Goal: Subscribe to service/newsletter

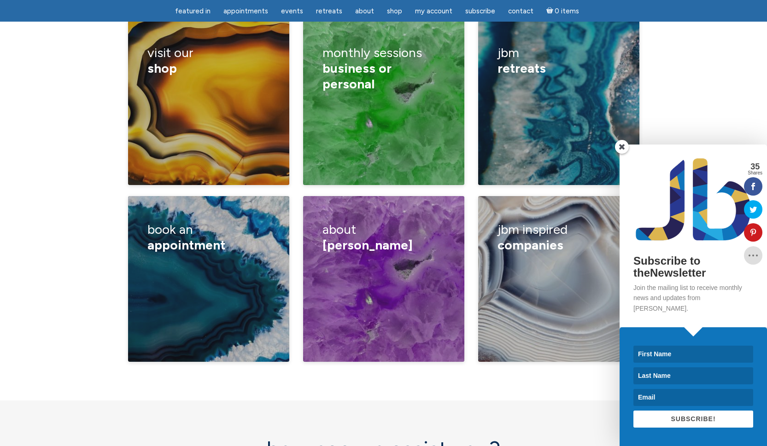
scroll to position [1586, 0]
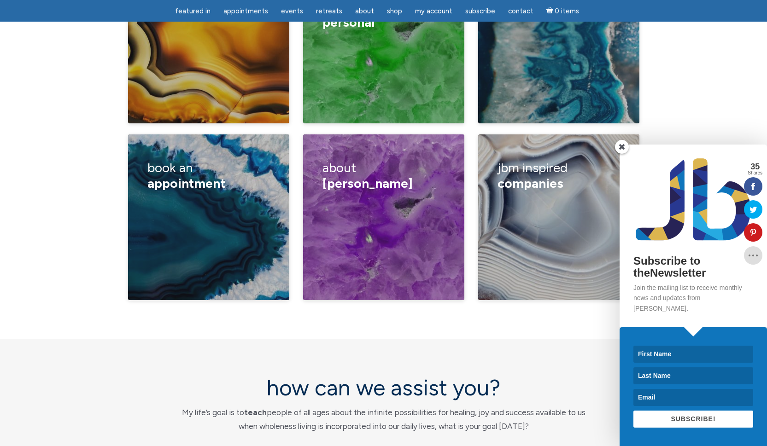
click at [656, 360] on input at bounding box center [693, 354] width 120 height 17
type input "Juna"
type input "Harmony"
click at [717, 401] on input at bounding box center [693, 397] width 120 height 17
type input "T"
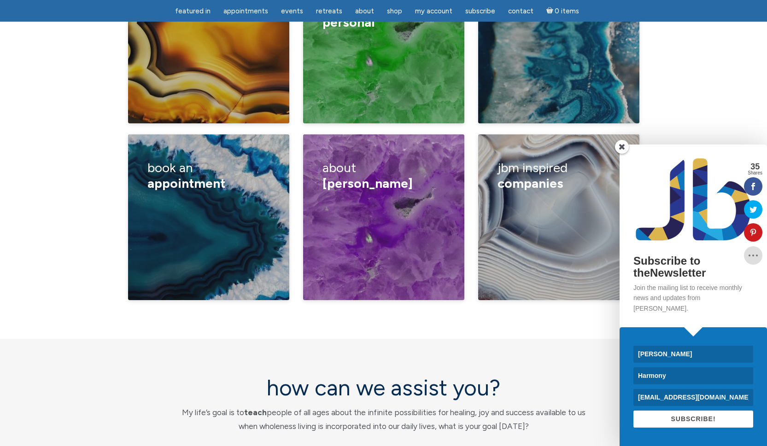
type input "TreesRLife@planetmail.net"
click at [658, 354] on input "Juna" at bounding box center [693, 354] width 120 height 17
type input "J"
click at [587, 412] on div "Subscribe to theNewsletter Join the mailing list to receive monthly news and up…" at bounding box center [655, 296] width 224 height 302
click at [706, 418] on span "SUBSCRIBE!" at bounding box center [692, 418] width 45 height 7
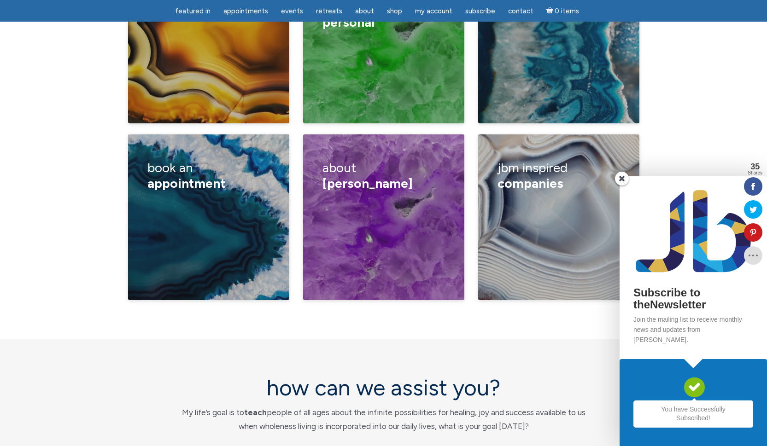
click at [622, 186] on span at bounding box center [622, 179] width 14 height 14
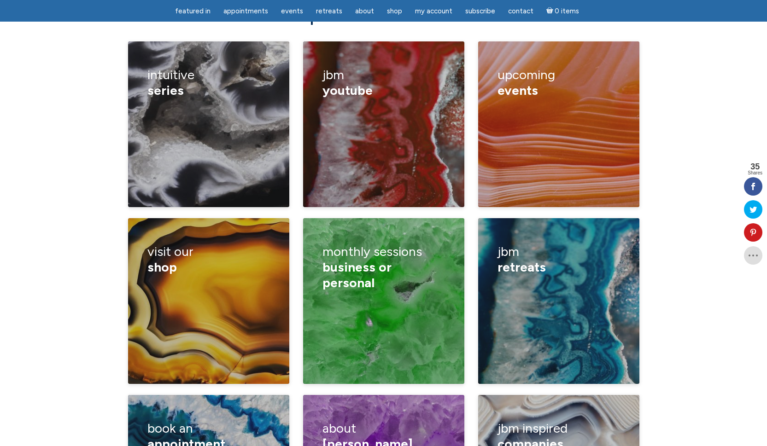
scroll to position [1152, 0]
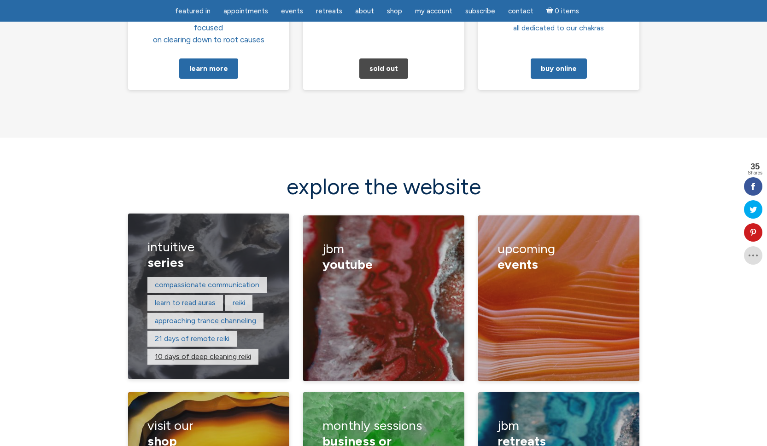
click at [194, 352] on link "10 days of deep cleaning reiki" at bounding box center [203, 356] width 96 height 9
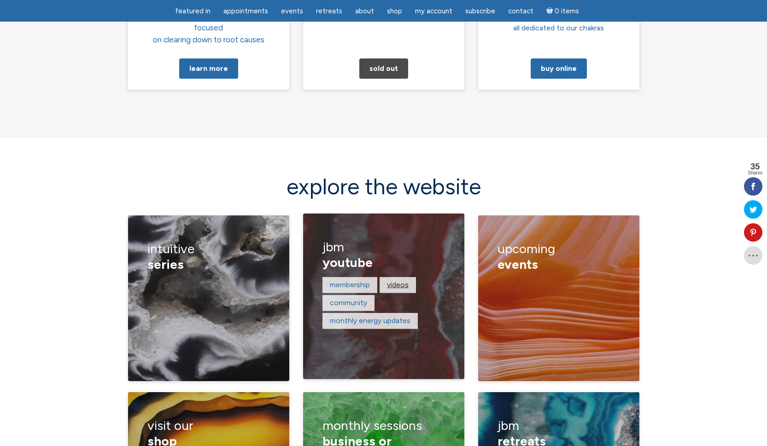
click at [398, 280] on link "Videos" at bounding box center [398, 284] width 22 height 9
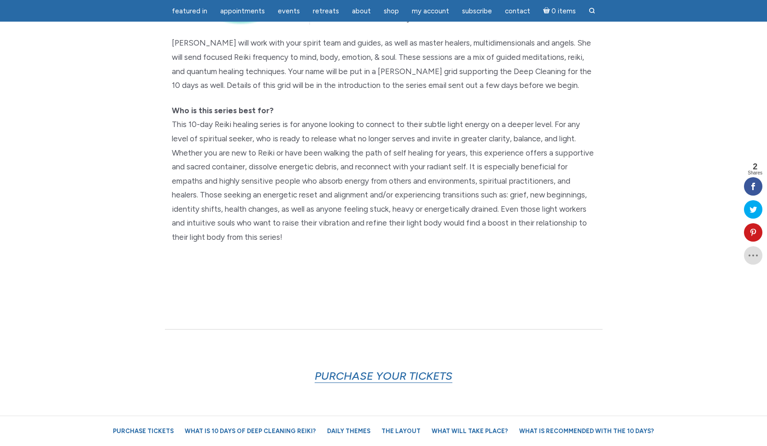
scroll to position [285, 0]
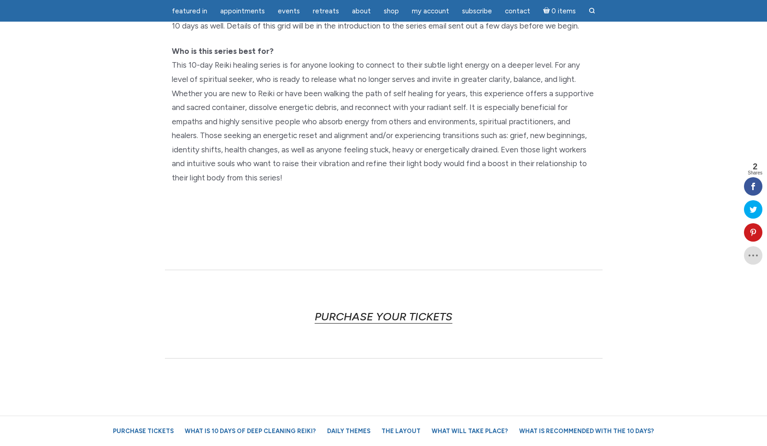
click at [387, 313] on link "PURCHASE YOUR TICKETS" at bounding box center [383, 317] width 138 height 14
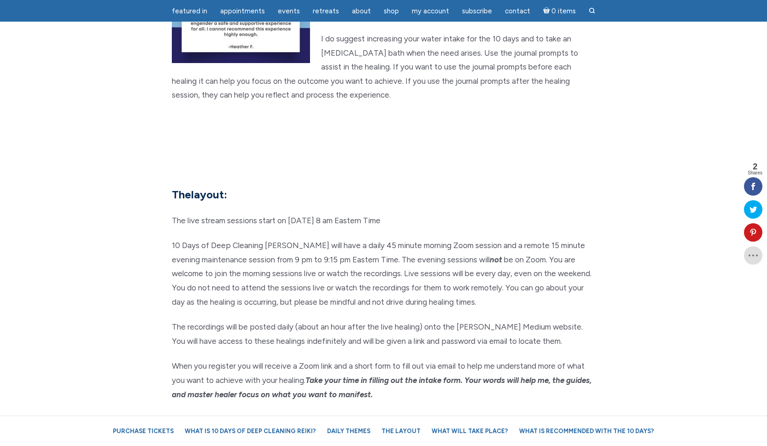
scroll to position [1760, 0]
